Goal: Check status

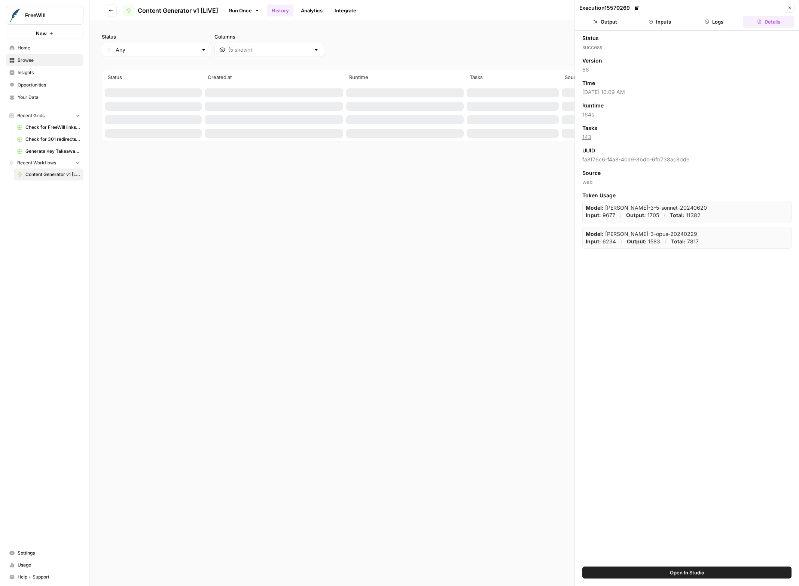
click at [787, 10] on button "Close" at bounding box center [790, 8] width 10 height 10
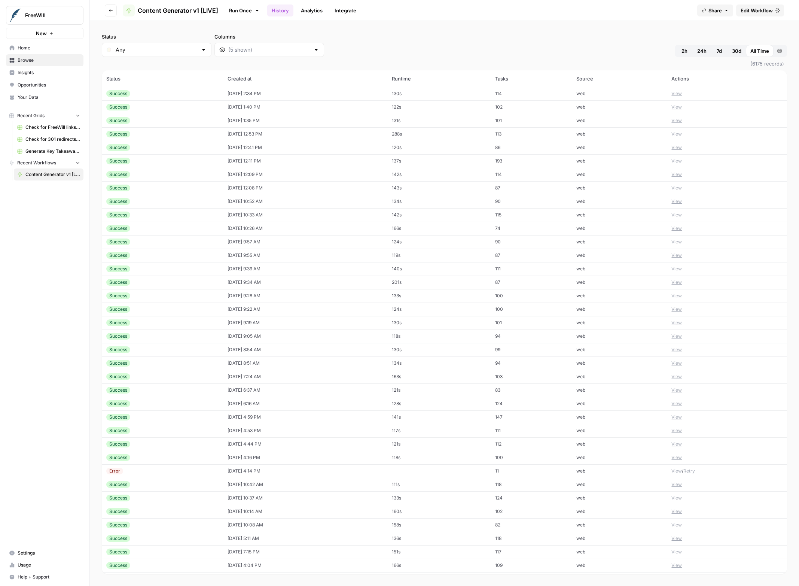
click at [679, 94] on button "View" at bounding box center [677, 93] width 10 height 7
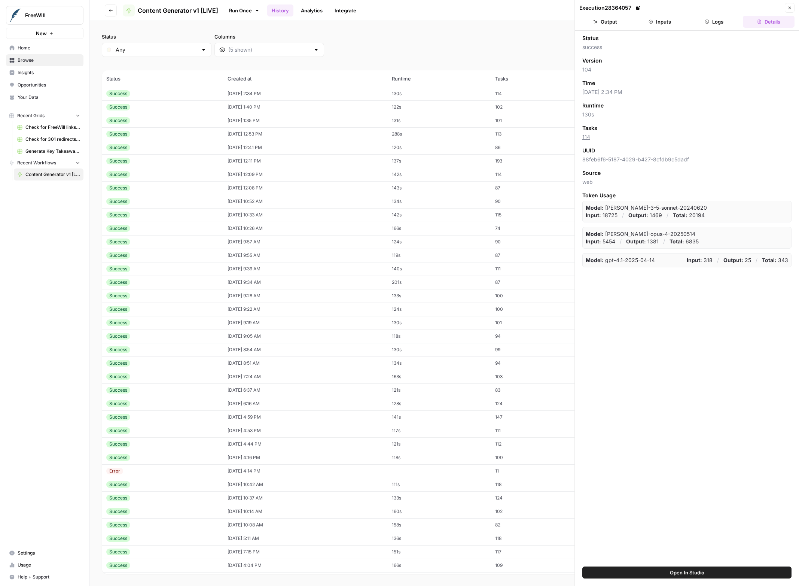
click at [665, 17] on button "Inputs" at bounding box center [660, 22] width 52 height 12
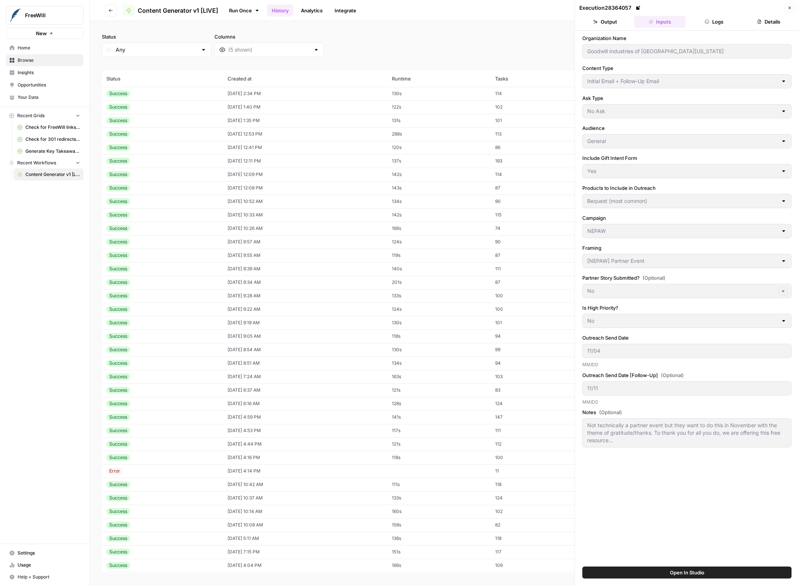
click at [578, 51] on div "Execution 28364057 Close Output Inputs Logs Details Organization Name Goodwill …" at bounding box center [687, 293] width 225 height 586
click at [786, 5] on button "Close" at bounding box center [790, 8] width 10 height 10
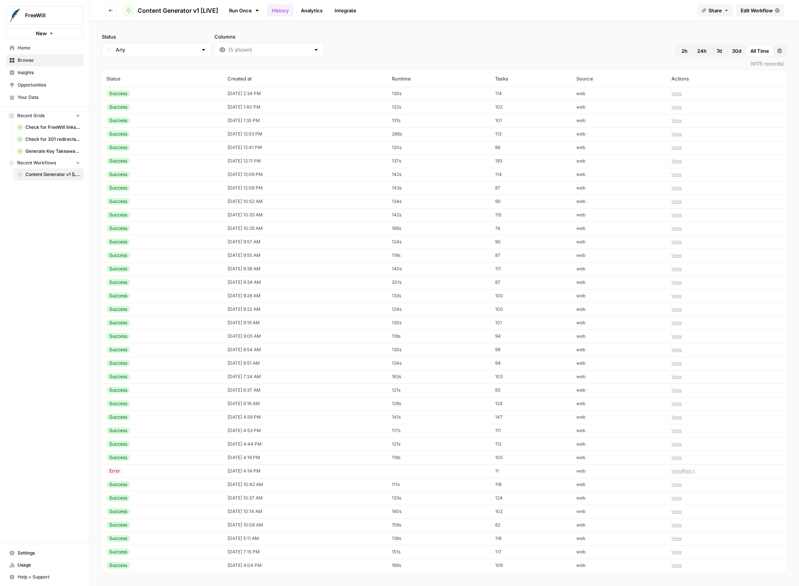
click at [259, 472] on td "[DATE] 4:14 PM" at bounding box center [305, 470] width 164 height 13
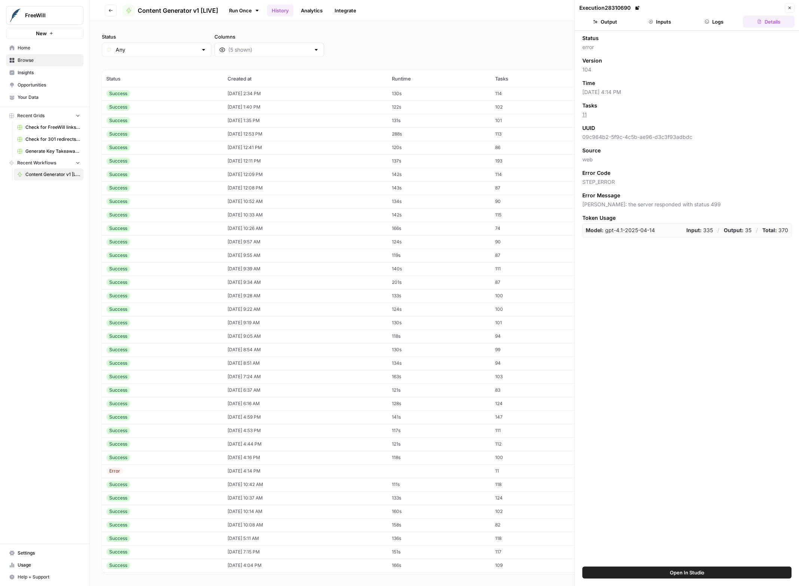
click at [656, 25] on button "Inputs" at bounding box center [660, 22] width 52 height 12
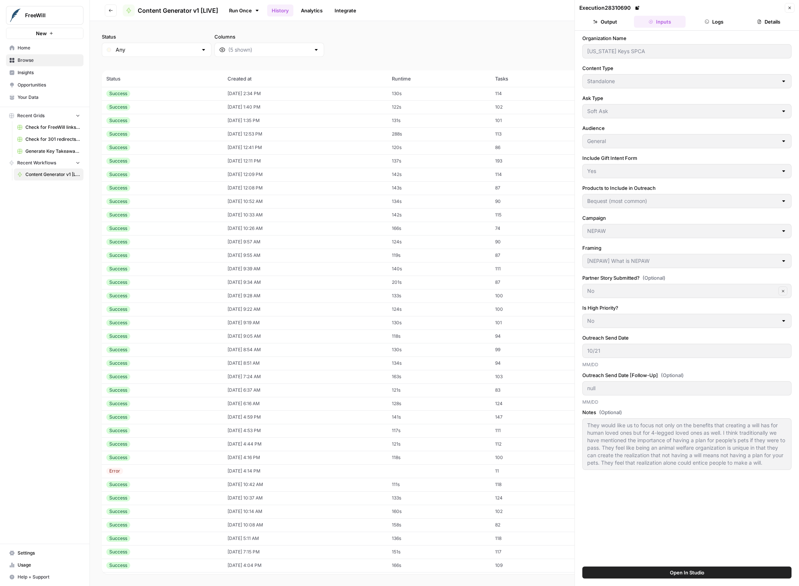
drag, startPoint x: 653, startPoint y: 38, endPoint x: 580, endPoint y: 40, distance: 72.7
click at [580, 40] on div "Organization Name [US_STATE] Keys SPCA Content Type Standalone Ask Type Soft As…" at bounding box center [687, 299] width 224 height 536
